Goal: Find specific page/section: Find specific page/section

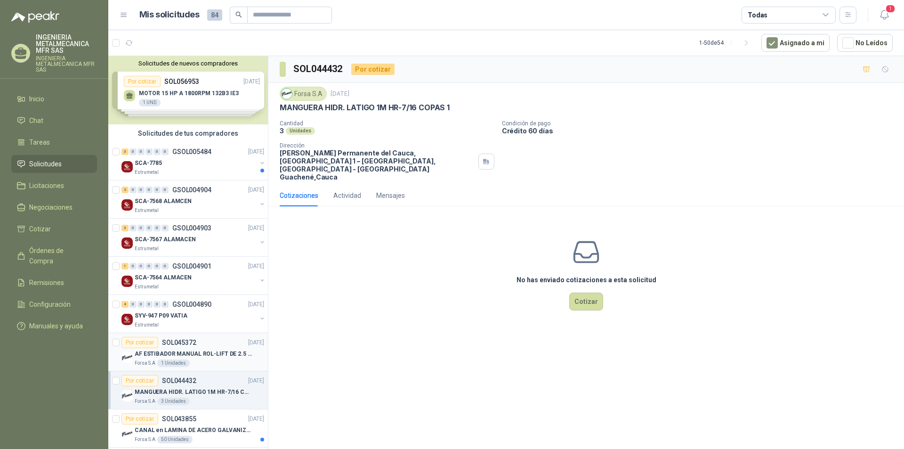
click at [217, 367] on article "Por cotizar SOL045372 [DATE] AF ESTIBADOR MANUAL ROL-LIFT DE 2.5 TON Forsa S.A …" at bounding box center [188, 352] width 160 height 38
click at [210, 387] on p "MANGUERA HIDR. LATIGO 1M HR-7/16 COPAS 1" at bounding box center [193, 391] width 117 height 9
